Goal: Information Seeking & Learning: Understand process/instructions

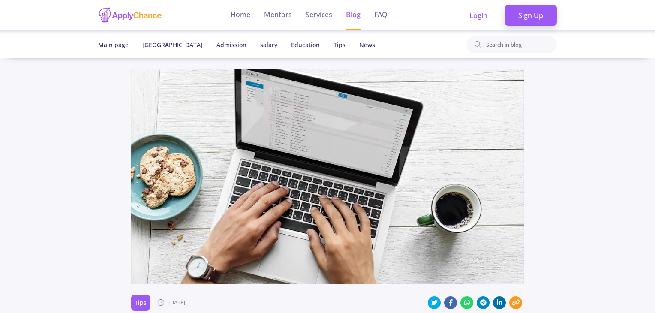
scroll to position [1732, 0]
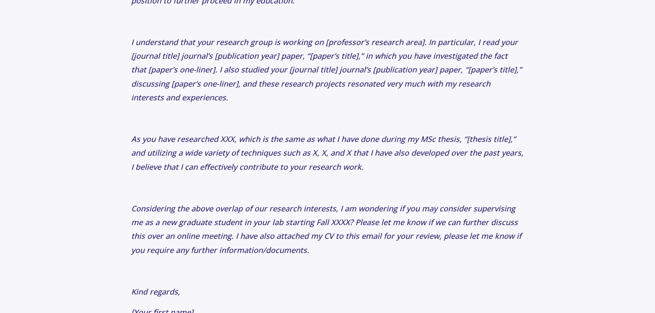
click at [302, 134] on icon "As you have researched XXX, which is the same as what I have done during my MSc…" at bounding box center [327, 153] width 392 height 38
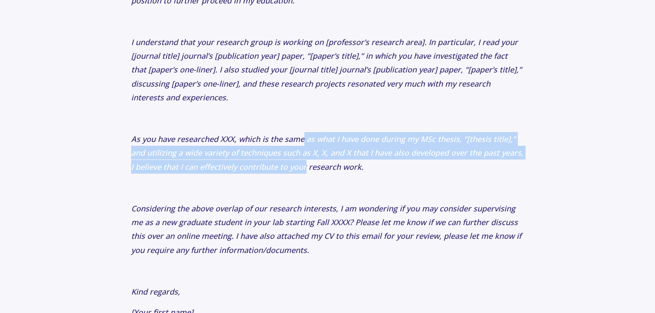
drag, startPoint x: 302, startPoint y: 120, endPoint x: 302, endPoint y: 146, distance: 25.3
click at [302, 146] on p "As you have researched XXX, which is the same as what I have done during my MSc…" at bounding box center [327, 153] width 393 height 42
drag, startPoint x: 302, startPoint y: 146, endPoint x: 233, endPoint y: 130, distance: 70.4
click at [233, 132] on p "As you have researched XXX, which is the same as what I have done during my MSc…" at bounding box center [327, 153] width 393 height 42
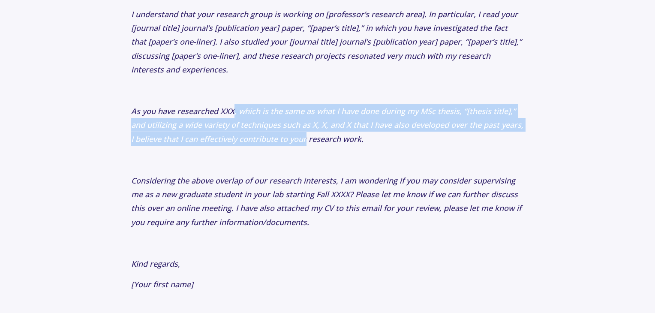
scroll to position [1774, 0]
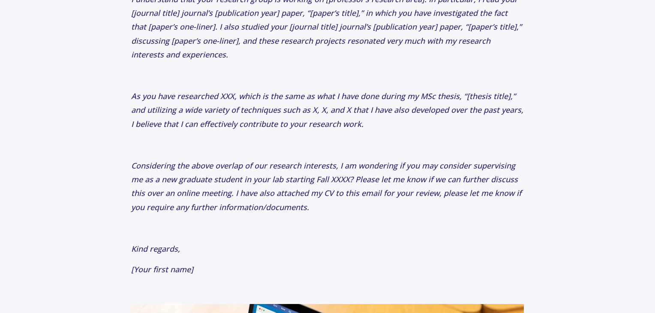
click at [232, 160] on icon "Considering the above overlap of our research interests, I am wondering if you …" at bounding box center [326, 186] width 390 height 52
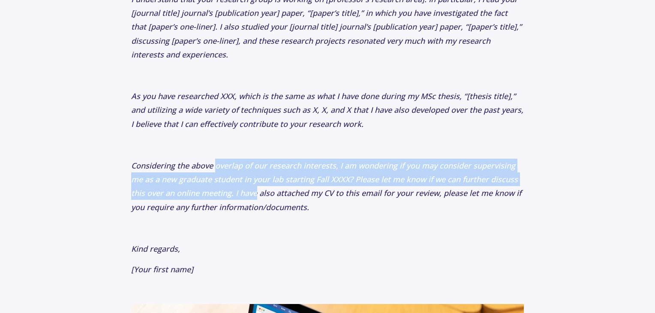
drag, startPoint x: 232, startPoint y: 148, endPoint x: 238, endPoint y: 180, distance: 32.0
click at [238, 180] on icon "Considering the above overlap of our research interests, I am wondering if you …" at bounding box center [326, 186] width 390 height 52
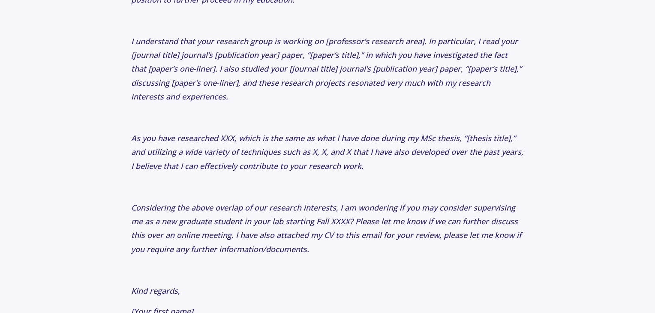
scroll to position [1732, 0]
click at [274, 138] on icon "As you have researched XXX, which is the same as what I have done during my MSc…" at bounding box center [327, 153] width 392 height 38
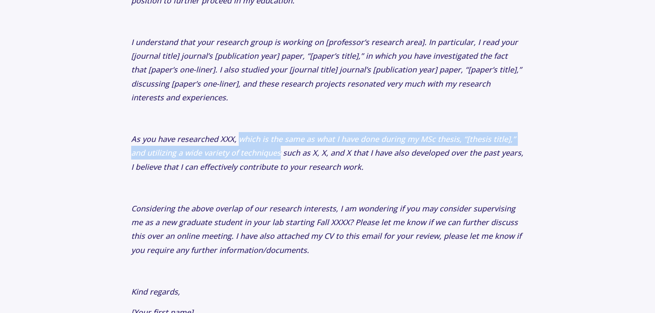
drag, startPoint x: 274, startPoint y: 138, endPoint x: 253, endPoint y: 124, distance: 25.8
click at [253, 134] on icon "As you have researched XXX, which is the same as what I have done during my MSc…" at bounding box center [327, 153] width 392 height 38
drag, startPoint x: 253, startPoint y: 124, endPoint x: 268, endPoint y: 142, distance: 23.7
click at [268, 142] on icon "As you have researched XXX, which is the same as what I have done during my MSc…" at bounding box center [327, 153] width 392 height 38
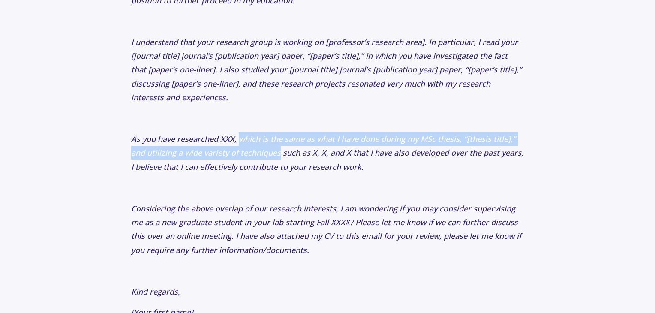
click at [268, 142] on icon "As you have researched XXX, which is the same as what I have done during my MSc…" at bounding box center [327, 153] width 392 height 38
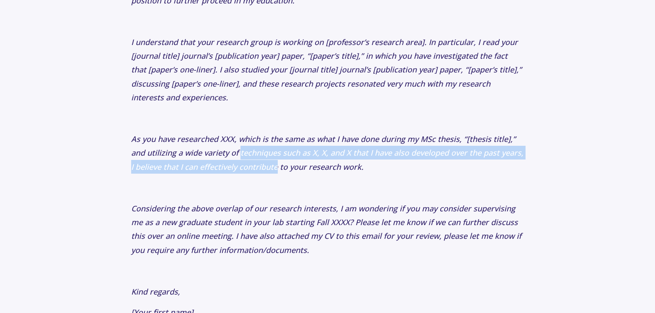
drag, startPoint x: 268, startPoint y: 142, endPoint x: 272, endPoint y: 149, distance: 7.9
click at [272, 149] on icon "As you have researched XXX, which is the same as what I have done during my MSc…" at bounding box center [327, 153] width 392 height 38
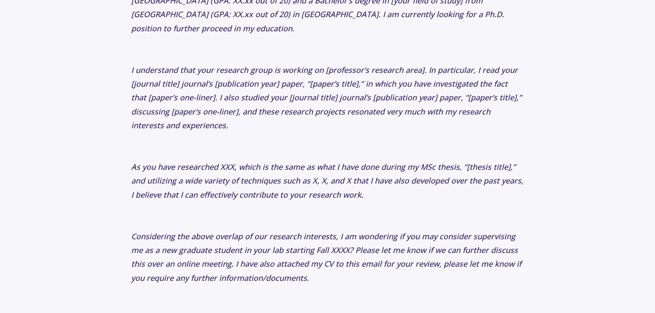
scroll to position [1689, 0]
